Goal: Task Accomplishment & Management: Complete application form

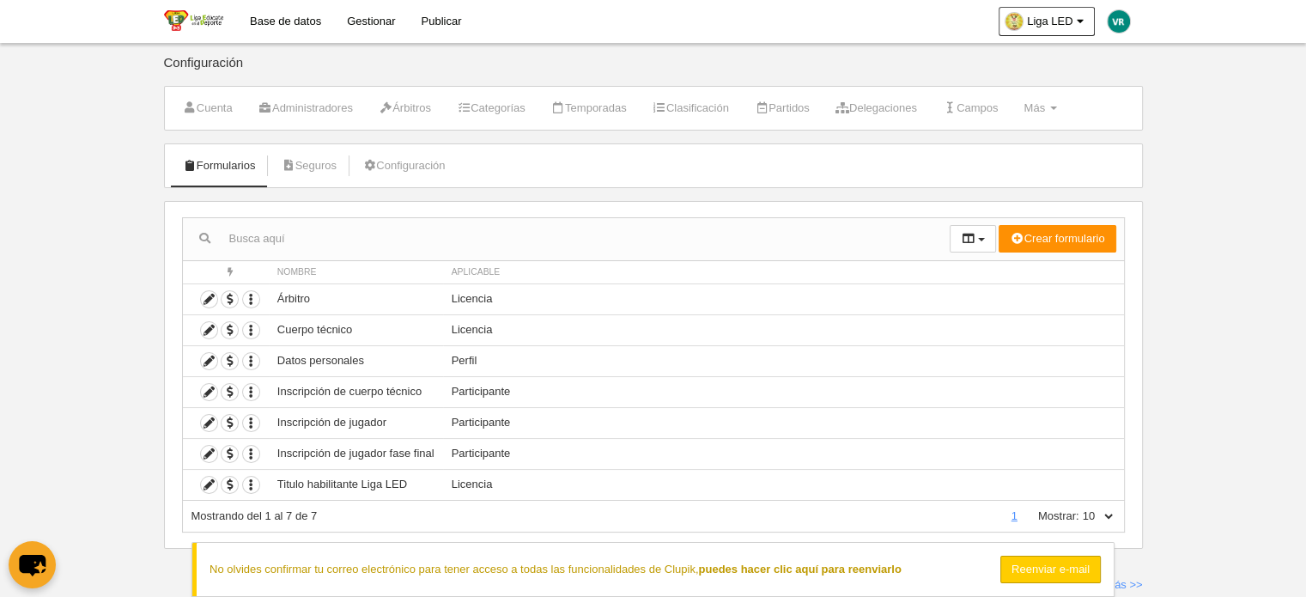
click at [110, 380] on body "Base de datos Gestionar Publicar Liga LED Ajustes generales Ir a vista pública …" at bounding box center [653, 298] width 1306 height 597
click at [1297, 229] on body "Base de datos Gestionar Publicar Liga LED Ajustes generales Ir a vista pública …" at bounding box center [653, 298] width 1306 height 597
click at [934, 567] on link at bounding box center [653, 569] width 1306 height 55
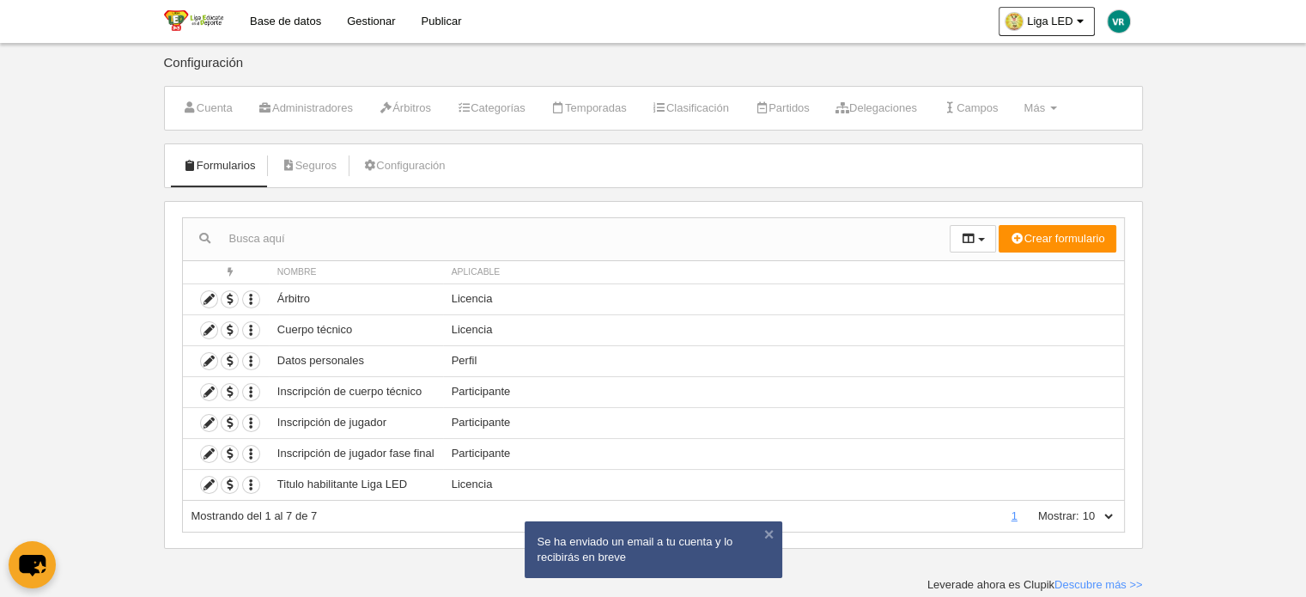
click at [1196, 487] on body "Base de datos Gestionar Publicar Liga LED Ajustes generales Ir a vista pública …" at bounding box center [653, 298] width 1306 height 597
click at [381, 164] on link "Configuración" at bounding box center [403, 166] width 101 height 26
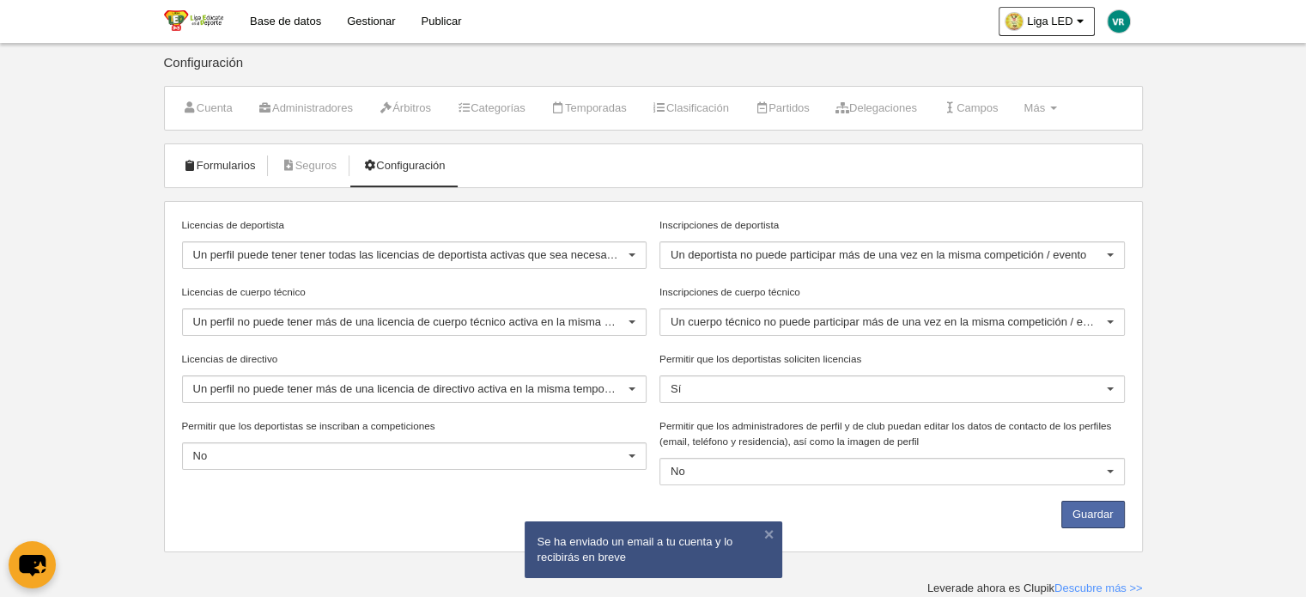
click at [189, 167] on icon at bounding box center [190, 165] width 14 height 11
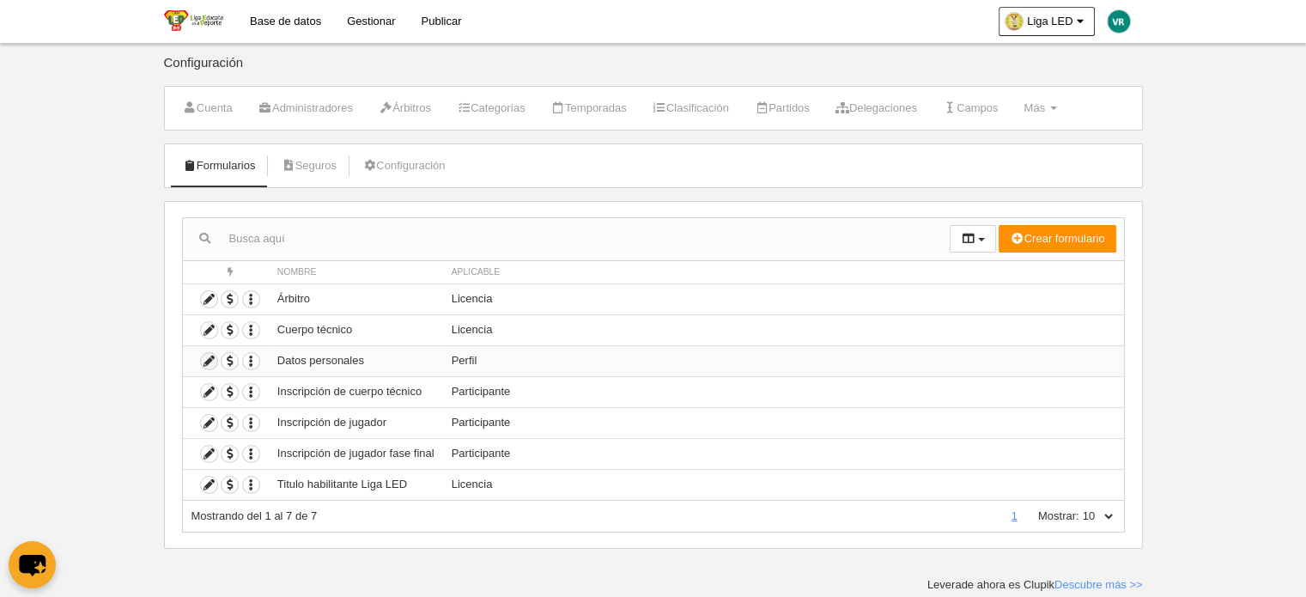
click at [206, 359] on icon at bounding box center [209, 361] width 16 height 16
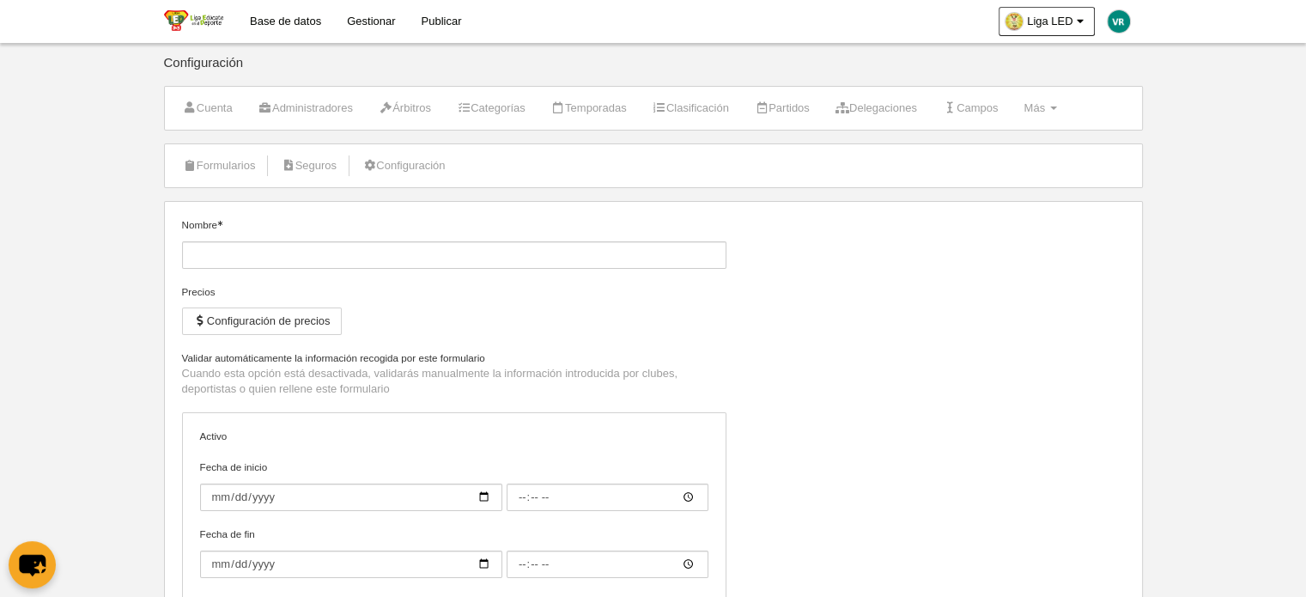
type input "Datos personales"
checkbox input "true"
type input "[DATE]"
type input "00:00"
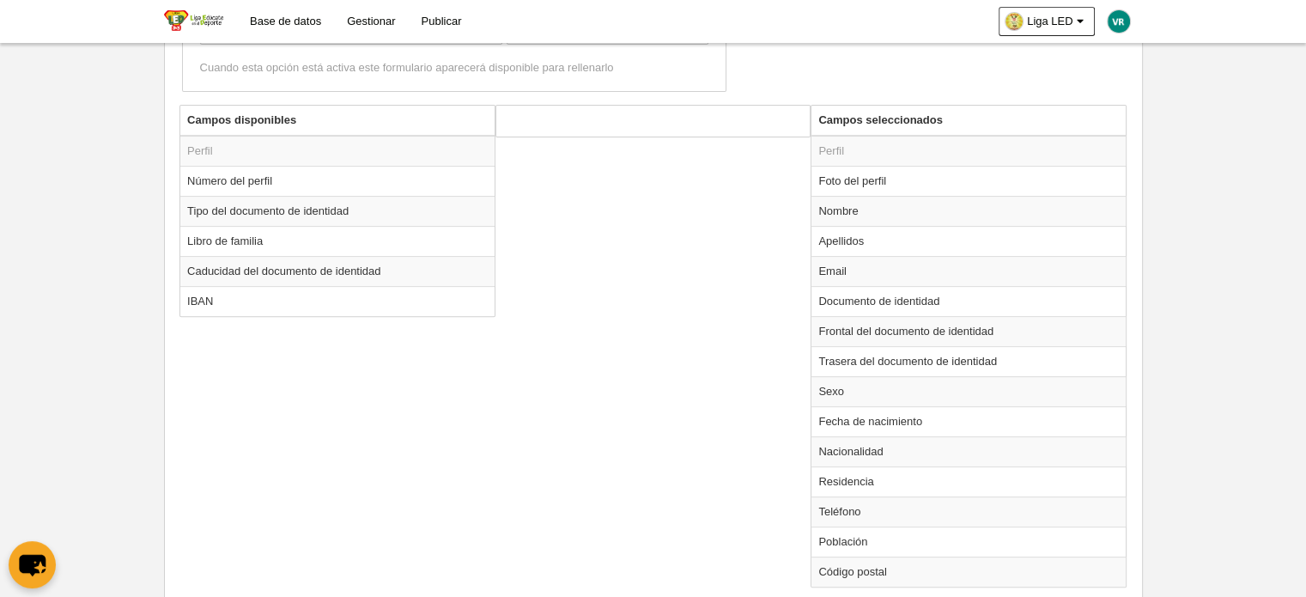
scroll to position [515, 0]
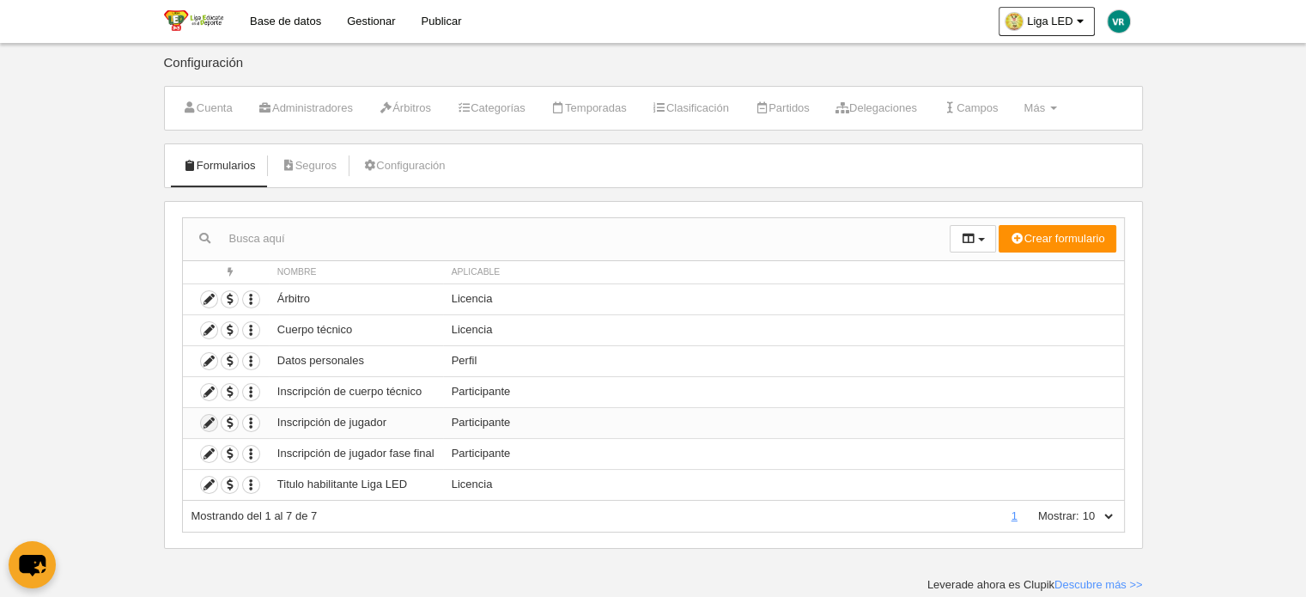
click at [207, 423] on icon at bounding box center [209, 423] width 16 height 16
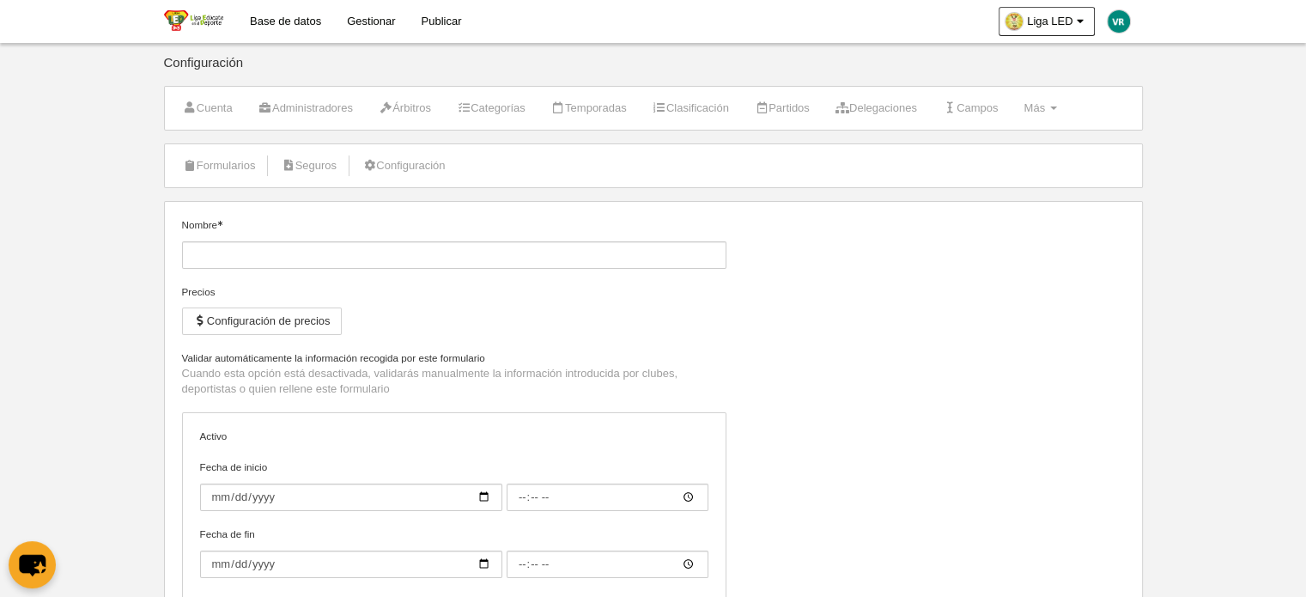
type input "Inscripción de jugador"
checkbox input "true"
type input "[DATE]"
type input "00:00"
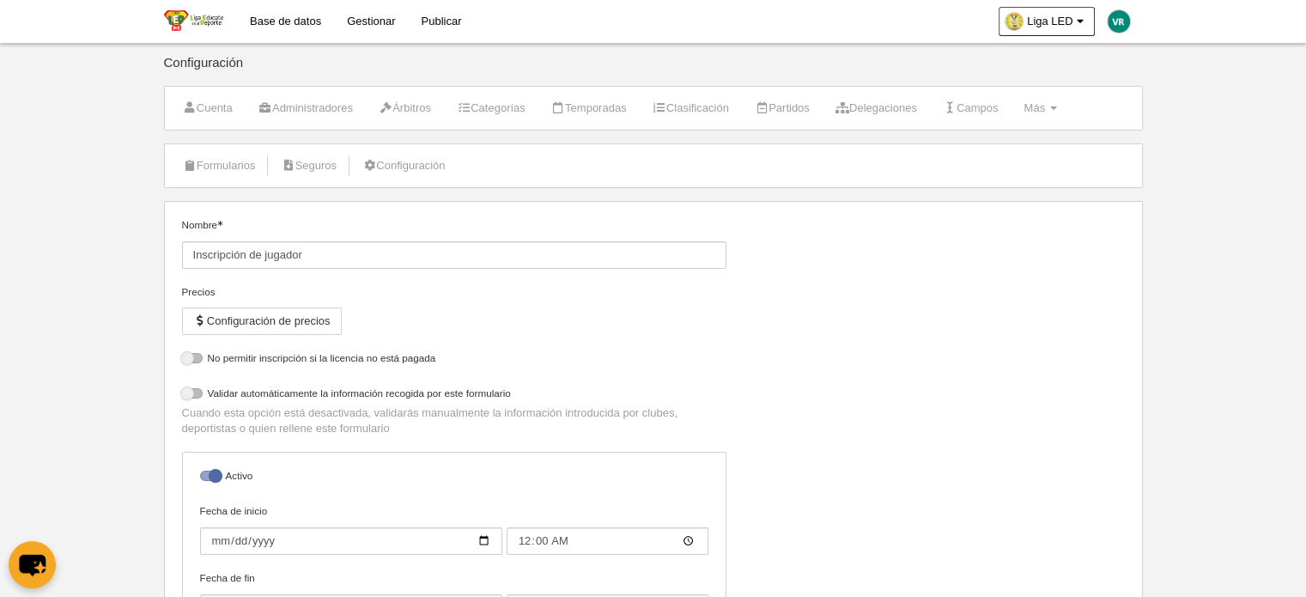
select select "selected"
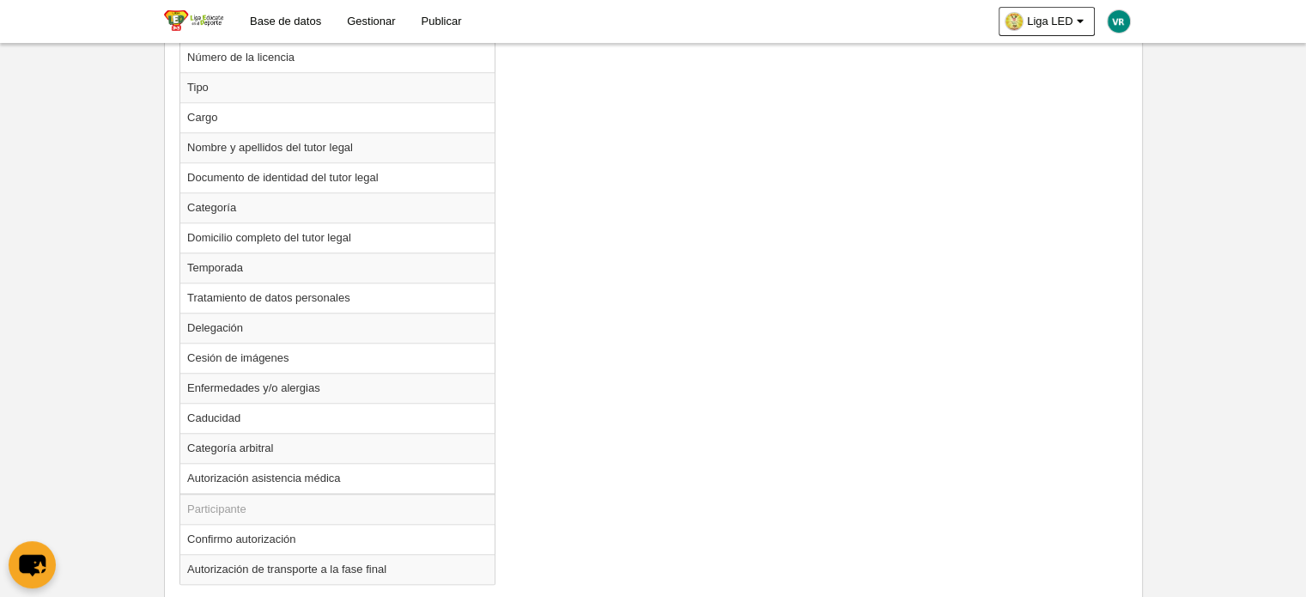
scroll to position [1460, 0]
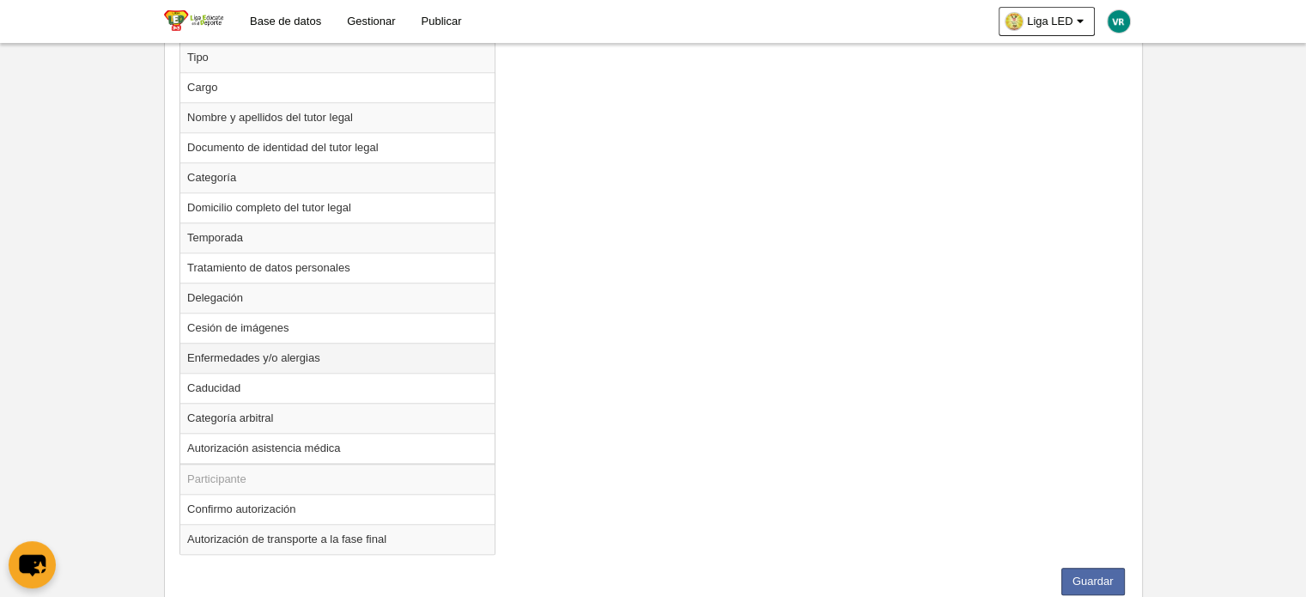
click at [344, 353] on td "Enfermedades y/o alergias" at bounding box center [337, 358] width 314 height 30
click at [302, 354] on td "Enfermedades y/o alergias" at bounding box center [337, 358] width 314 height 30
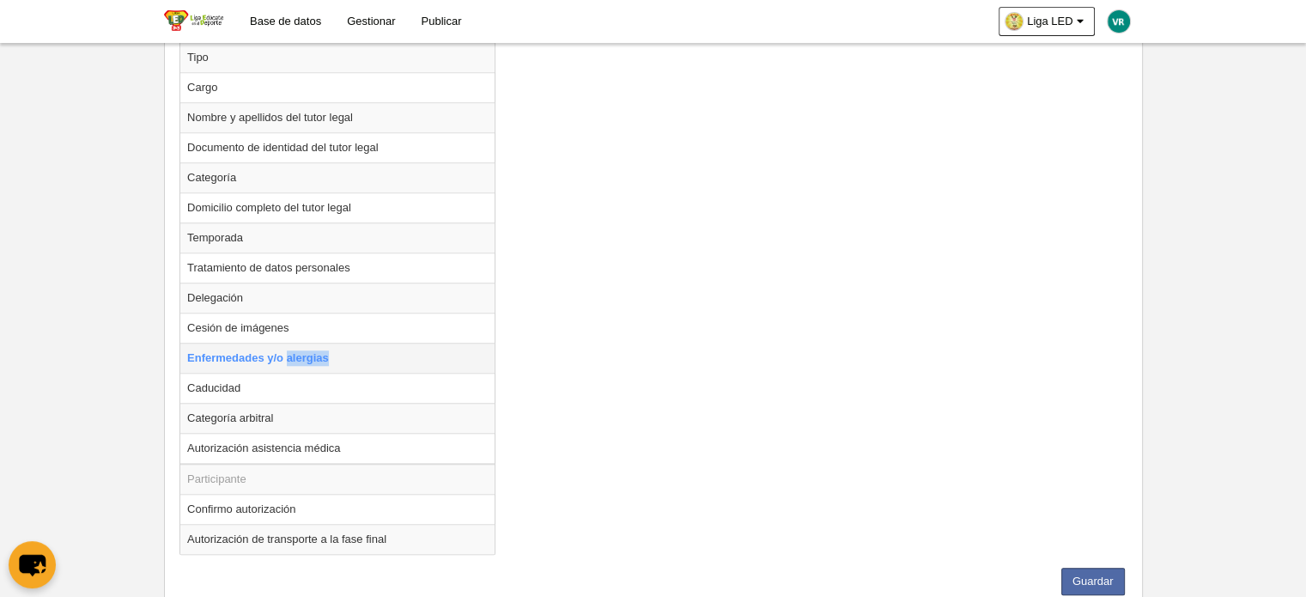
click at [363, 347] on td "Enfermedades y/o alergias" at bounding box center [337, 358] width 314 height 30
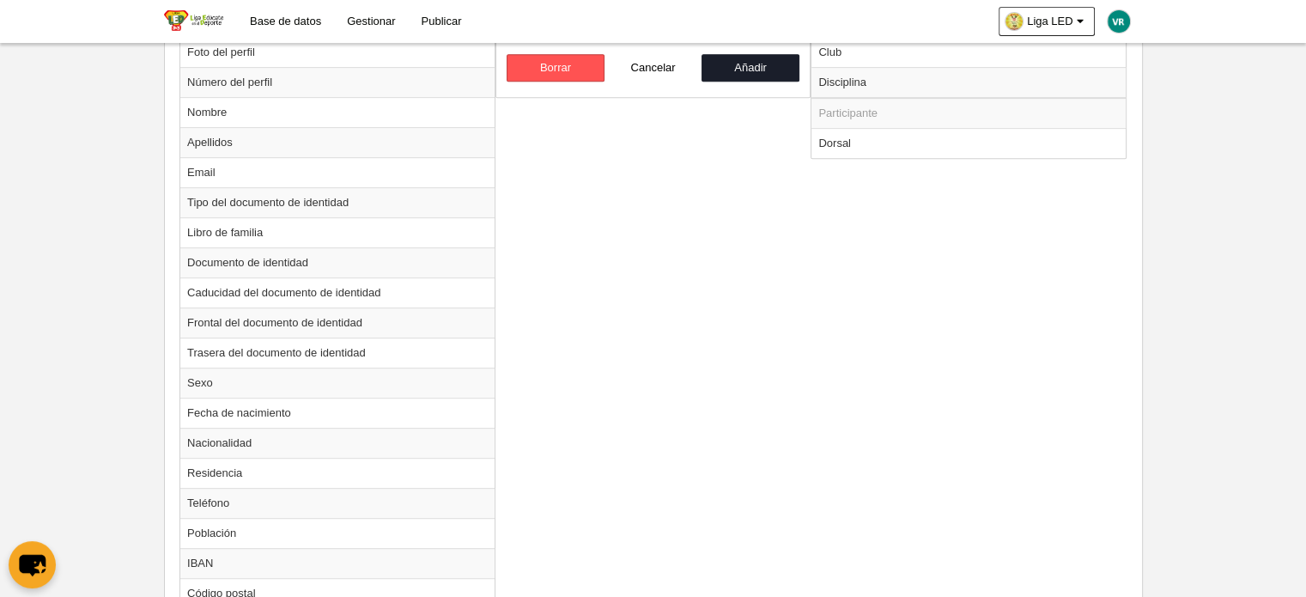
scroll to position [601, 0]
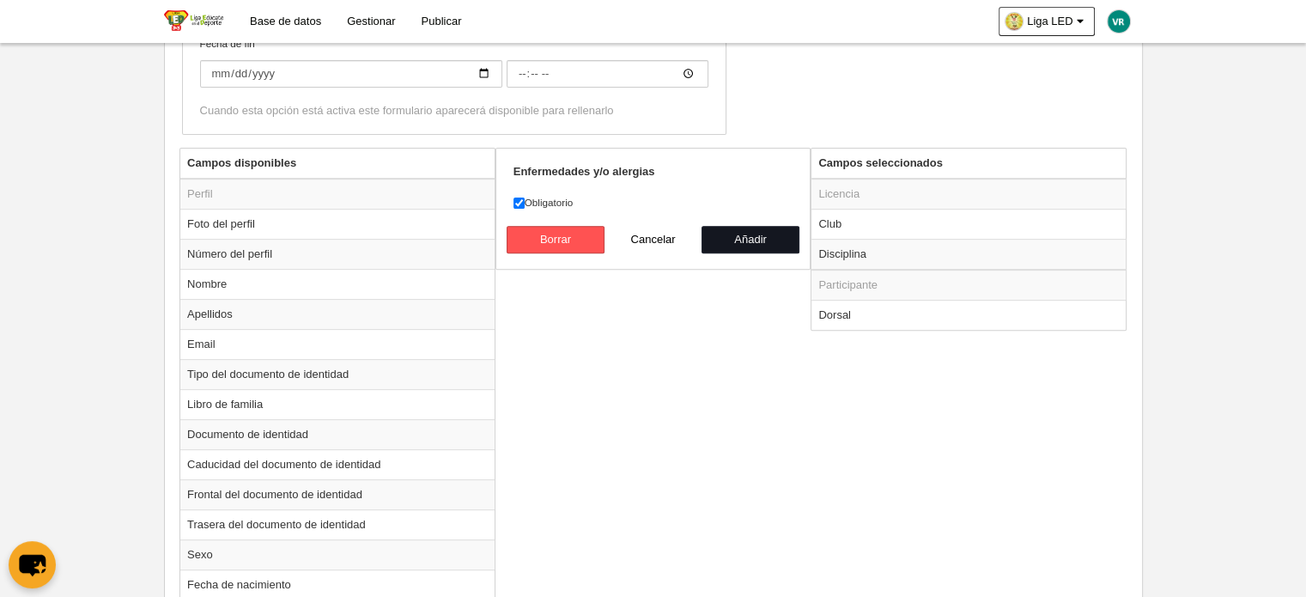
click at [754, 232] on button "Añadir" at bounding box center [751, 239] width 98 height 27
radio input "false"
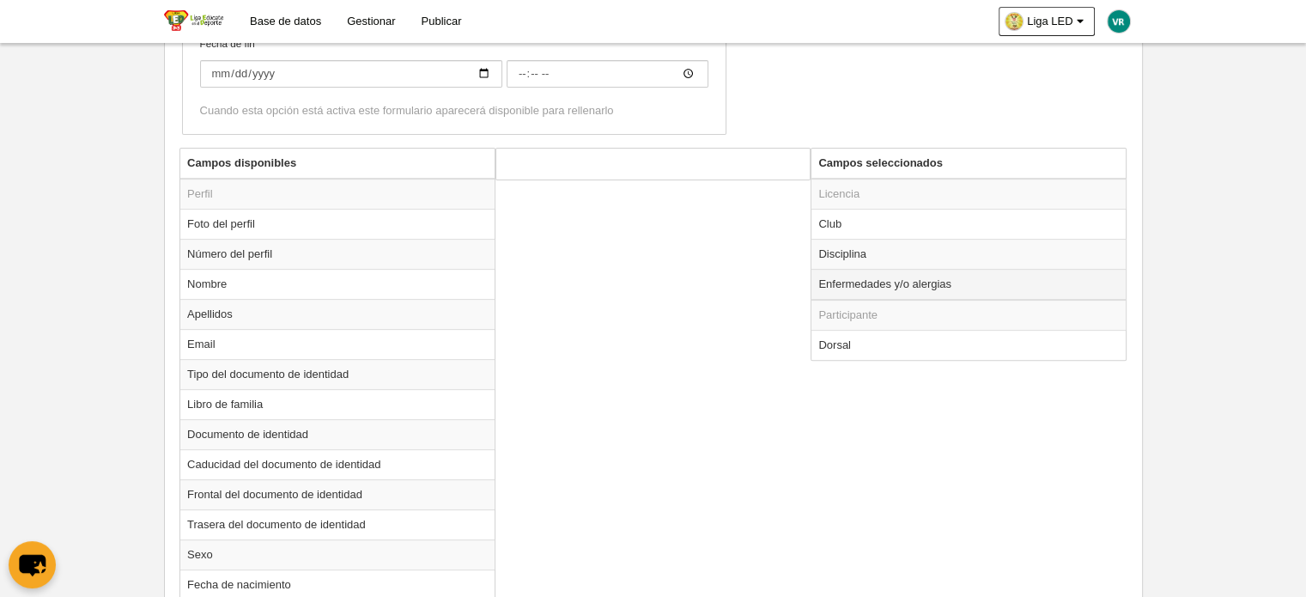
click at [886, 283] on td "Enfermedades y/o alergias" at bounding box center [969, 284] width 314 height 31
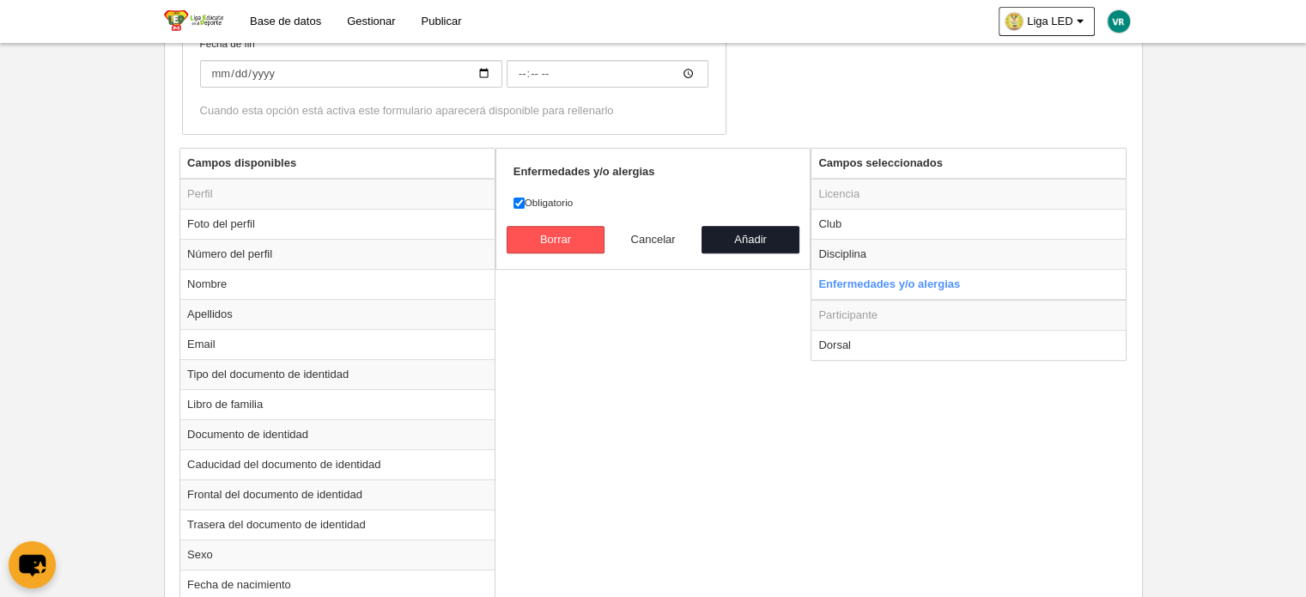
click at [647, 239] on button "Cancelar" at bounding box center [654, 239] width 98 height 27
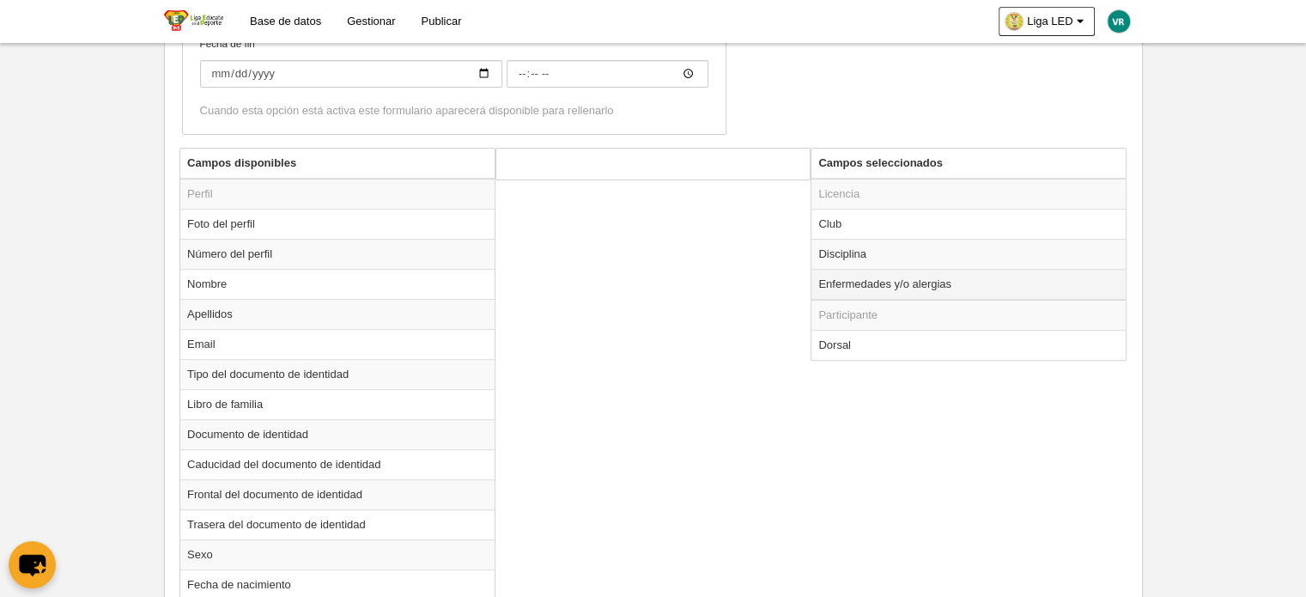
click at [852, 275] on td "Enfermedades y/o alergias" at bounding box center [969, 284] width 314 height 31
radio input "true"
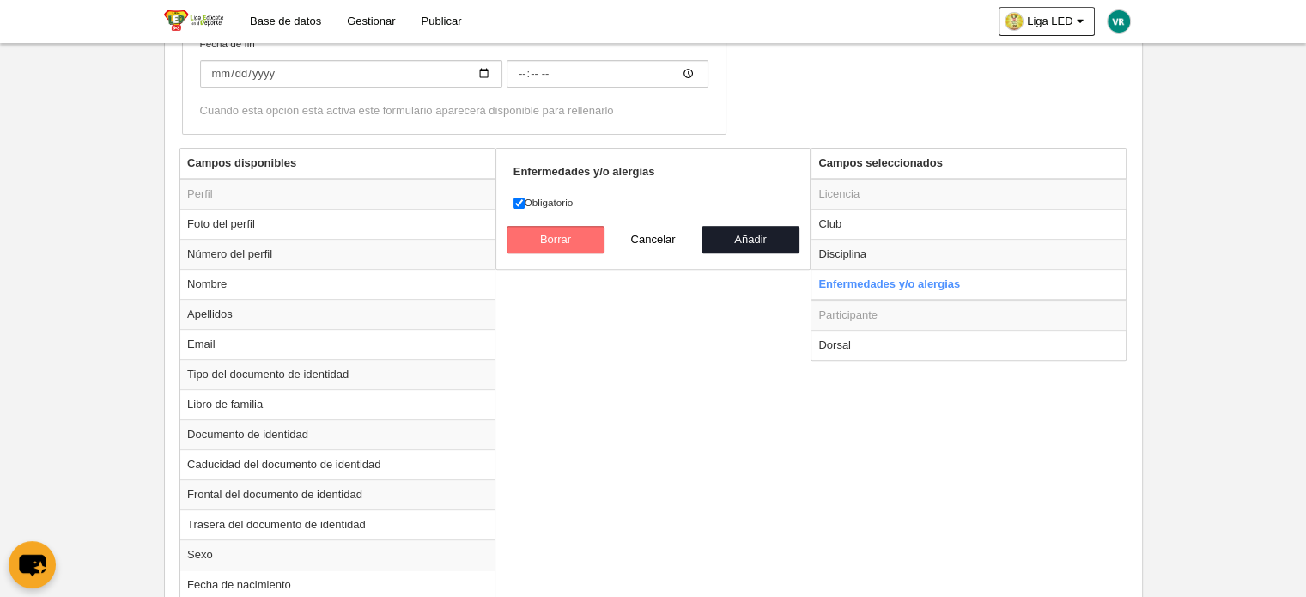
click at [579, 237] on button "Borrar" at bounding box center [556, 239] width 98 height 27
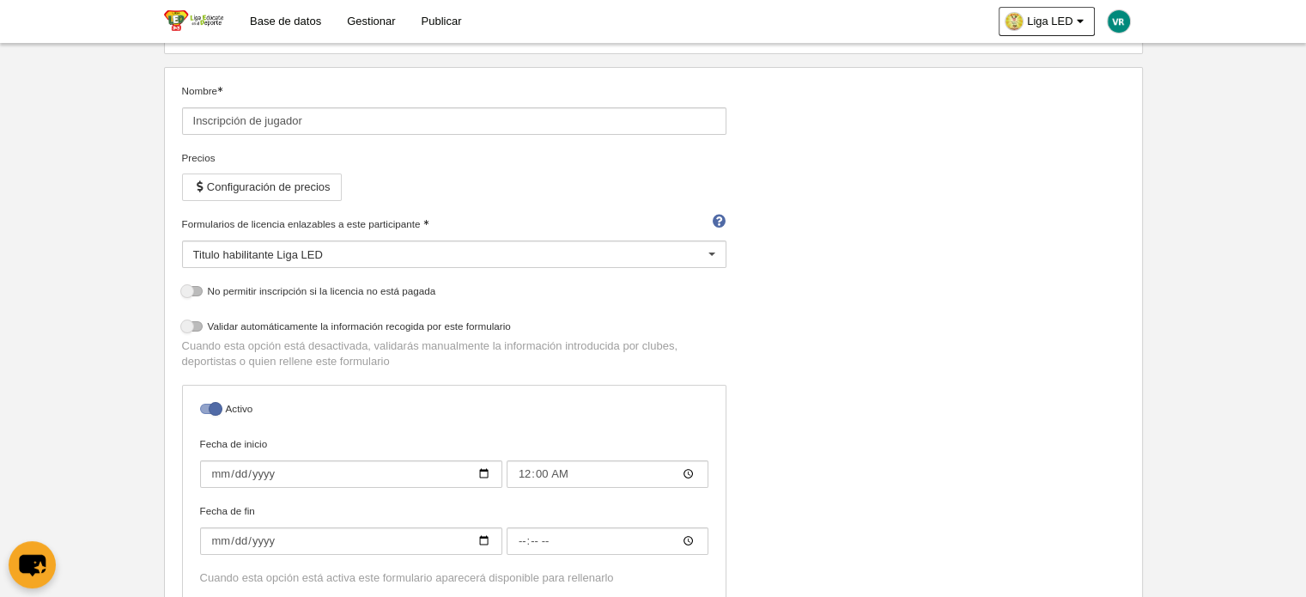
scroll to position [0, 0]
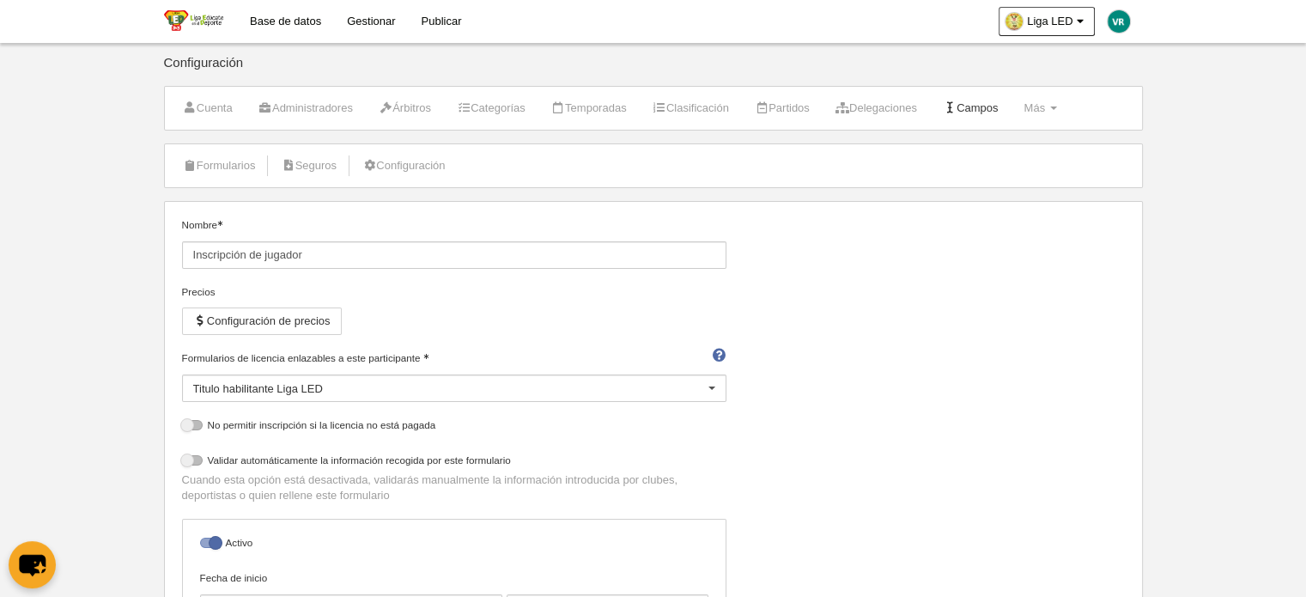
click at [1000, 109] on link "Campos" at bounding box center [971, 108] width 75 height 26
